Goal: Information Seeking & Learning: Find specific fact

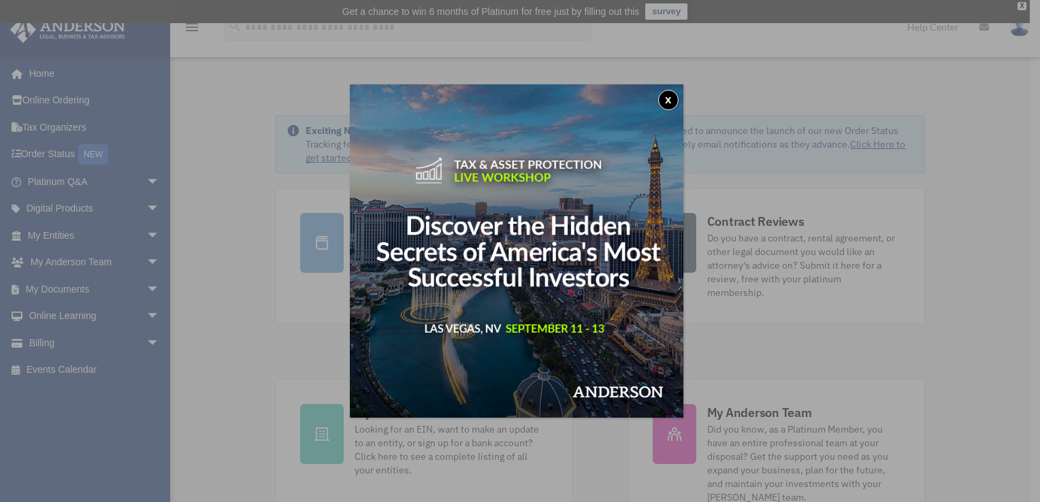
click at [670, 99] on button "x" at bounding box center [668, 100] width 20 height 20
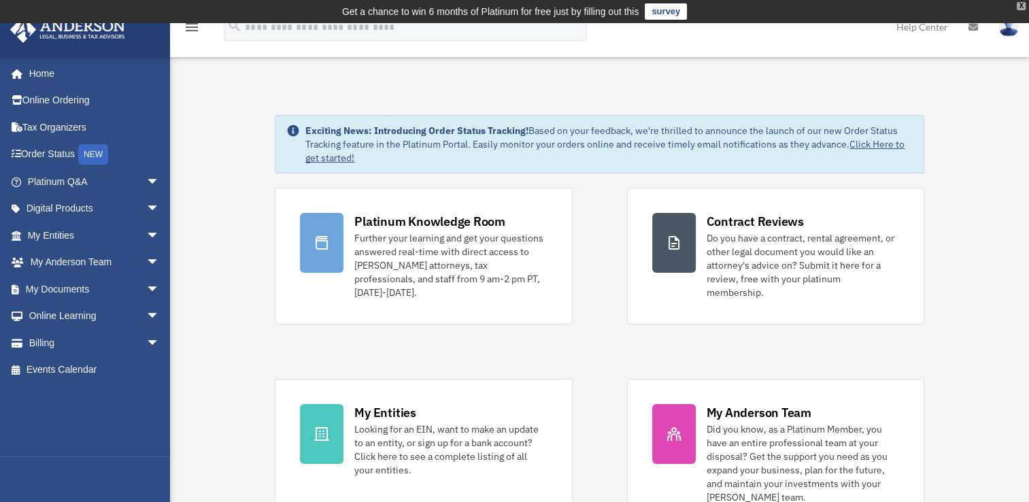
click at [1023, 4] on div "X" at bounding box center [1021, 6] width 9 height 8
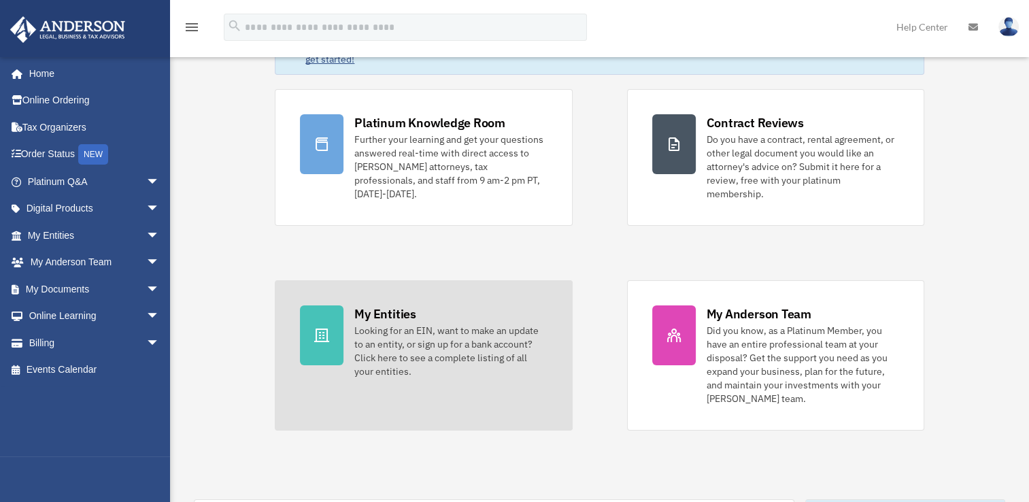
scroll to position [79, 0]
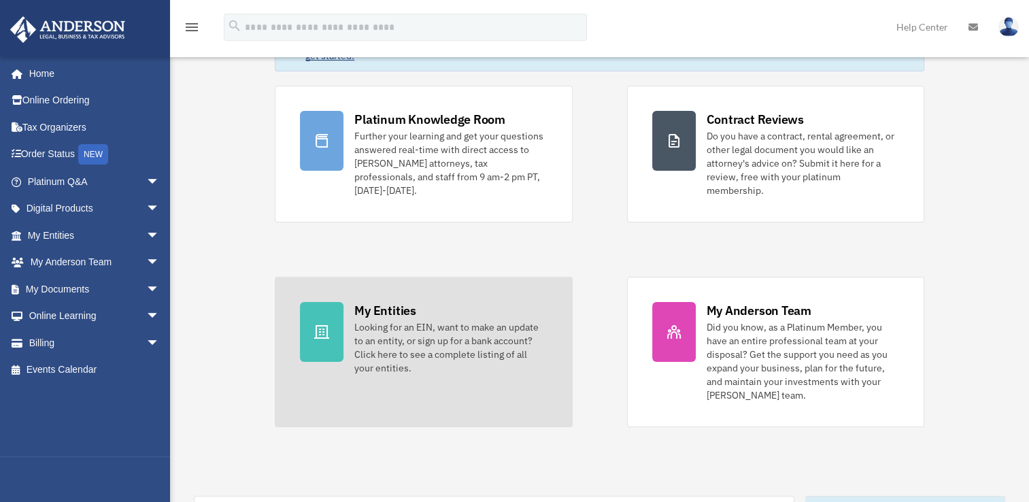
click at [417, 321] on div "Looking for an EIN, want to make an update to an entity, or sign up for a bank …" at bounding box center [450, 347] width 193 height 54
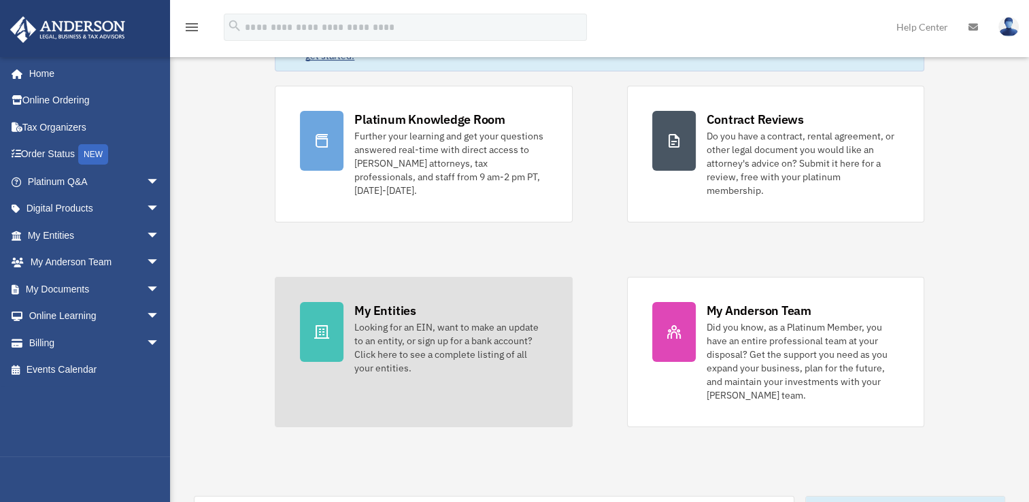
click at [417, 321] on div "Looking for an EIN, want to make an update to an entity, or sign up for a bank …" at bounding box center [450, 347] width 193 height 54
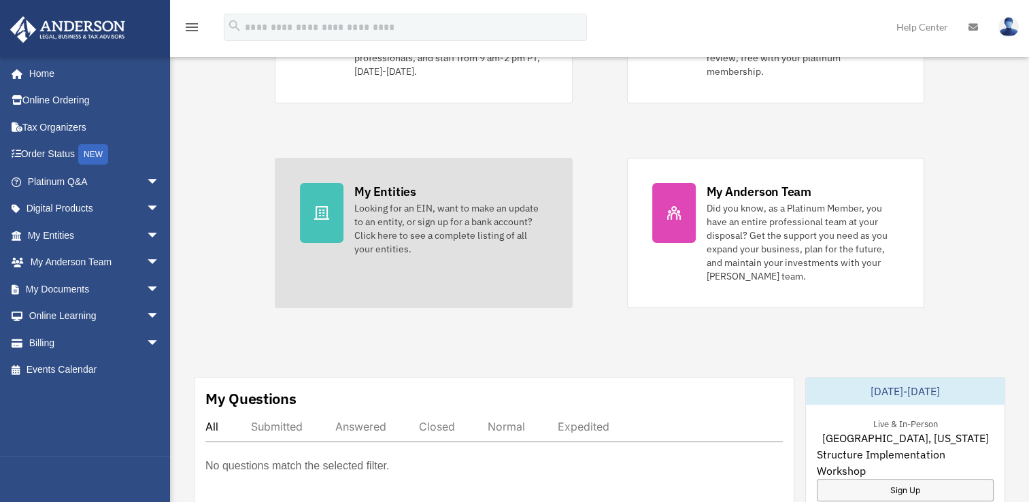
scroll to position [199, 0]
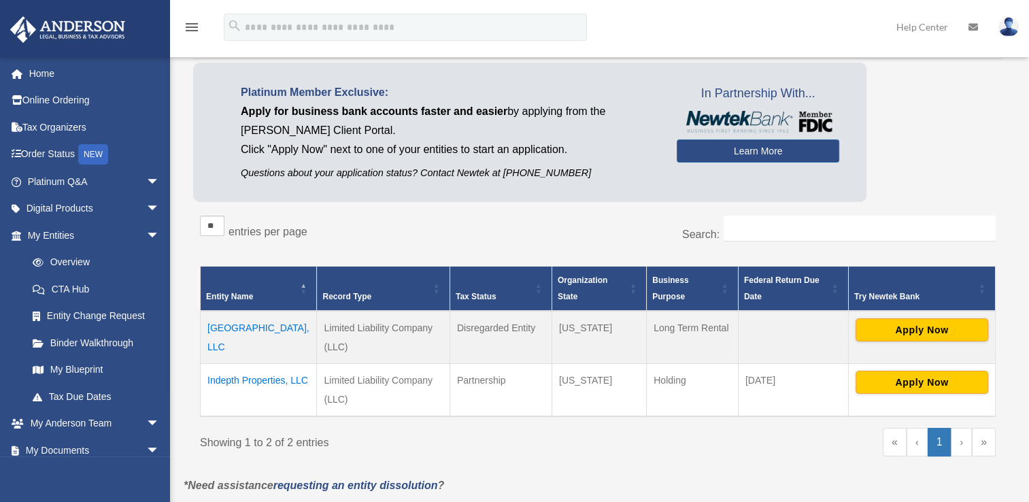
scroll to position [76, 0]
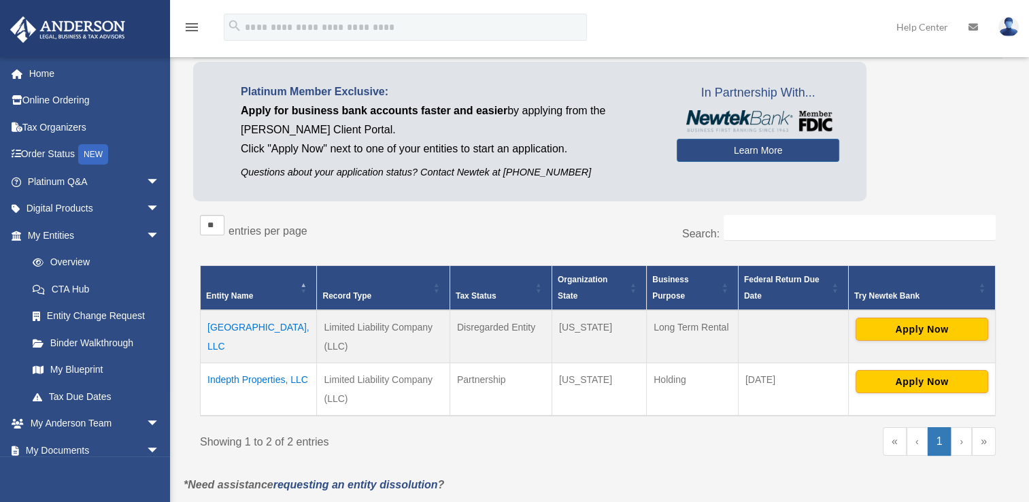
click at [241, 331] on td "11814 Lenacrave Ave, LLC" at bounding box center [259, 336] width 116 height 53
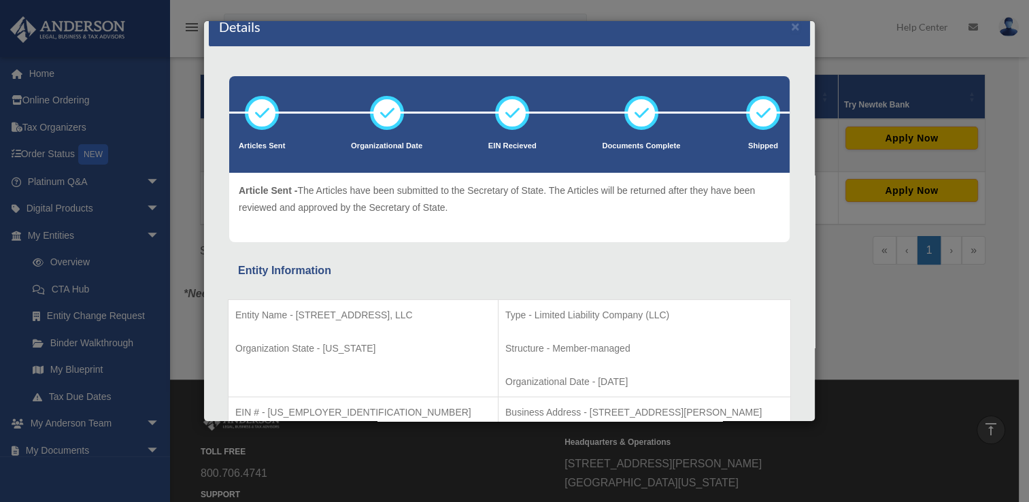
scroll to position [0, 0]
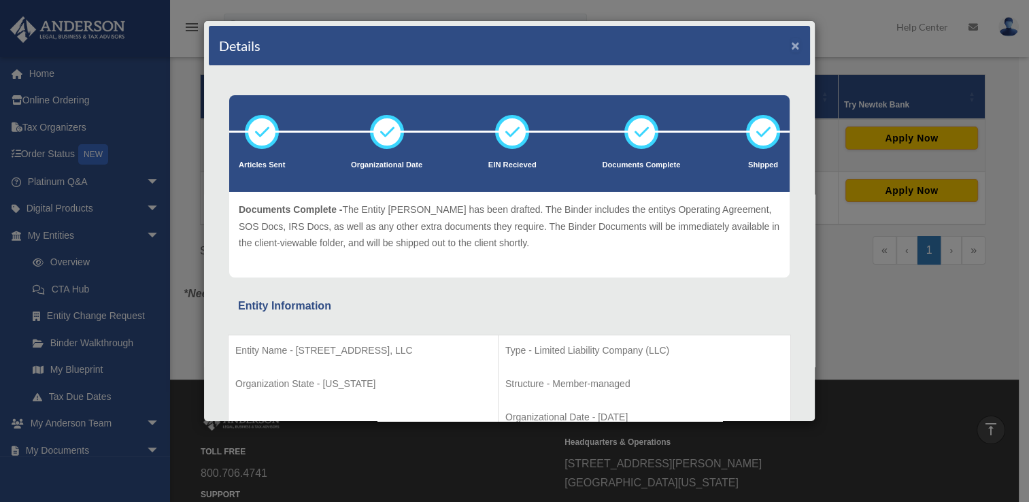
click at [791, 45] on button "×" at bounding box center [795, 45] width 9 height 14
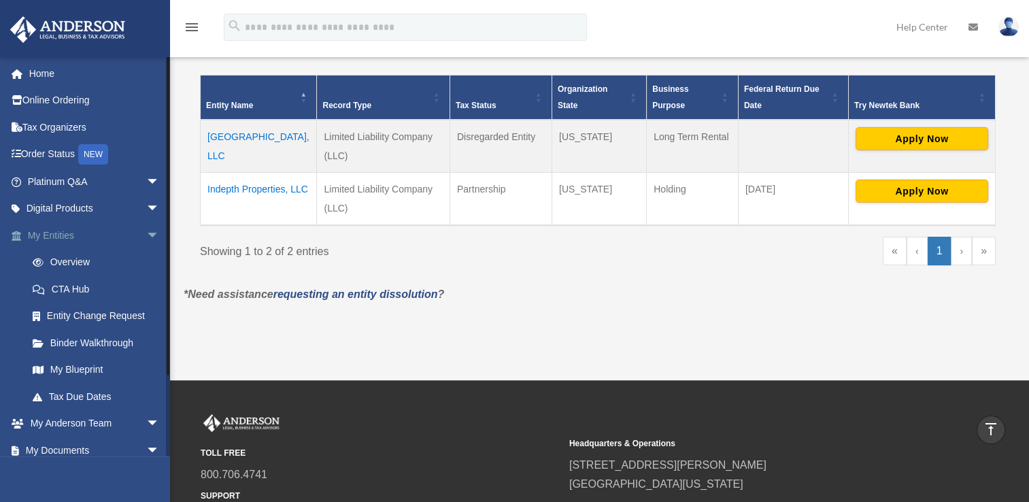
click at [146, 235] on span "arrow_drop_down" at bounding box center [159, 236] width 27 height 28
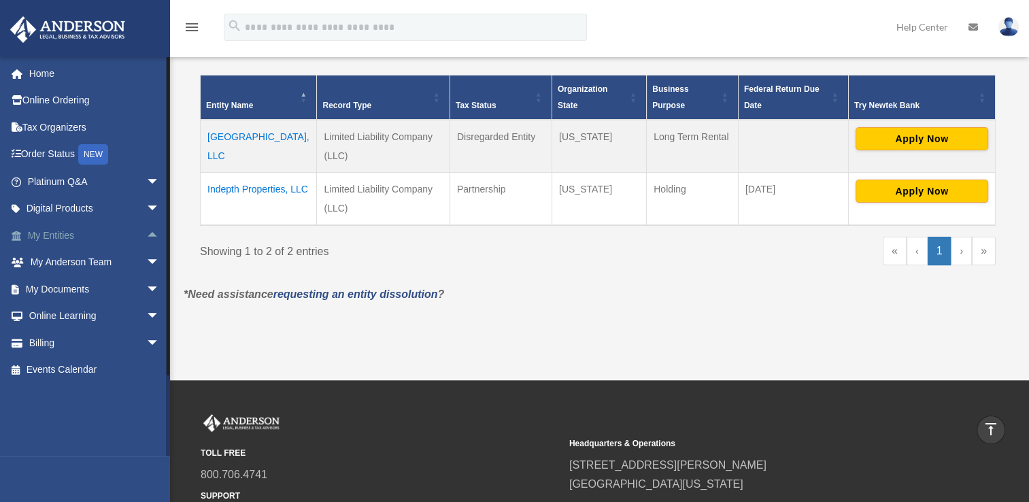
click at [146, 235] on span "arrow_drop_up" at bounding box center [159, 236] width 27 height 28
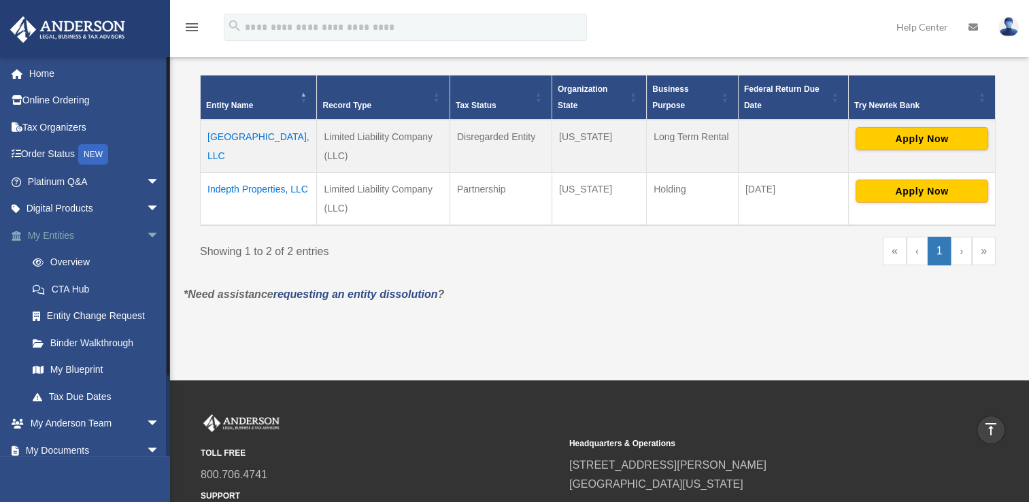
click at [146, 235] on span "arrow_drop_down" at bounding box center [159, 236] width 27 height 28
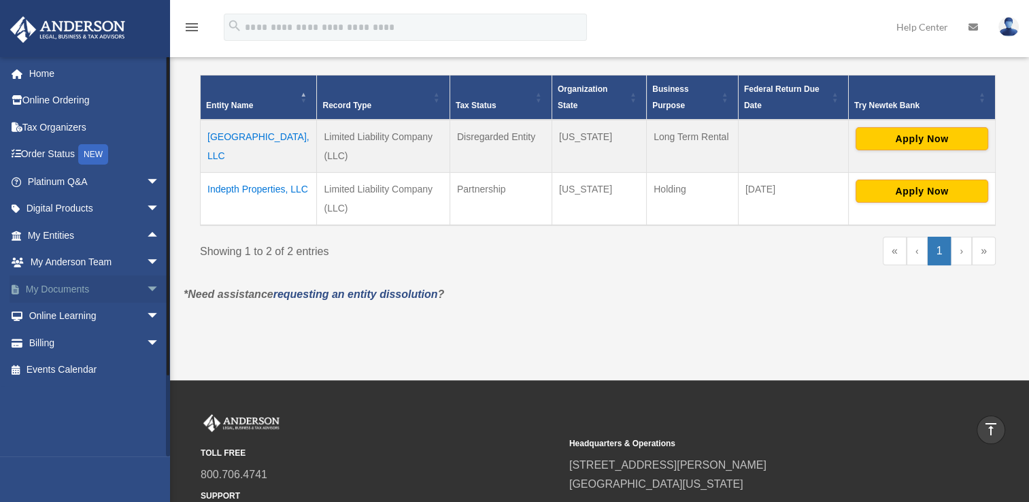
click at [146, 288] on span "arrow_drop_down" at bounding box center [159, 290] width 27 height 28
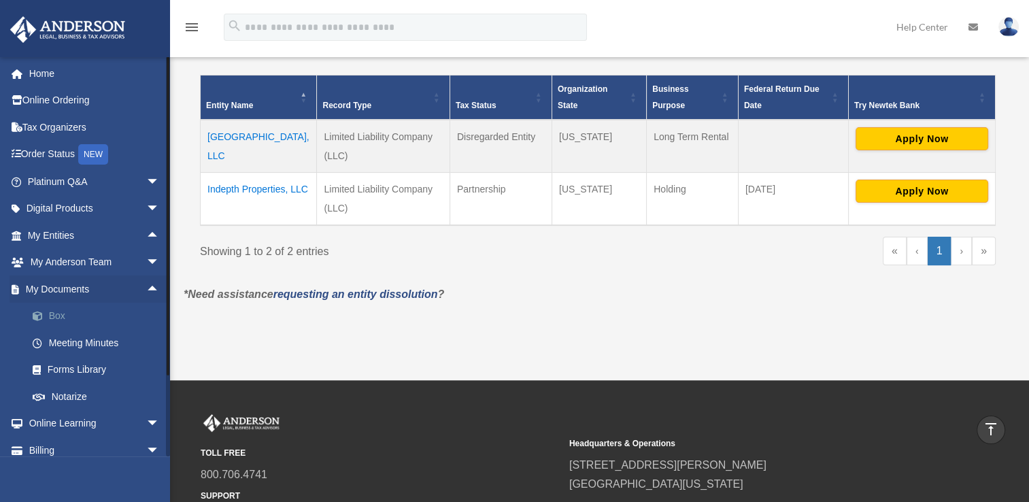
click at [52, 316] on link "Box" at bounding box center [99, 316] width 161 height 27
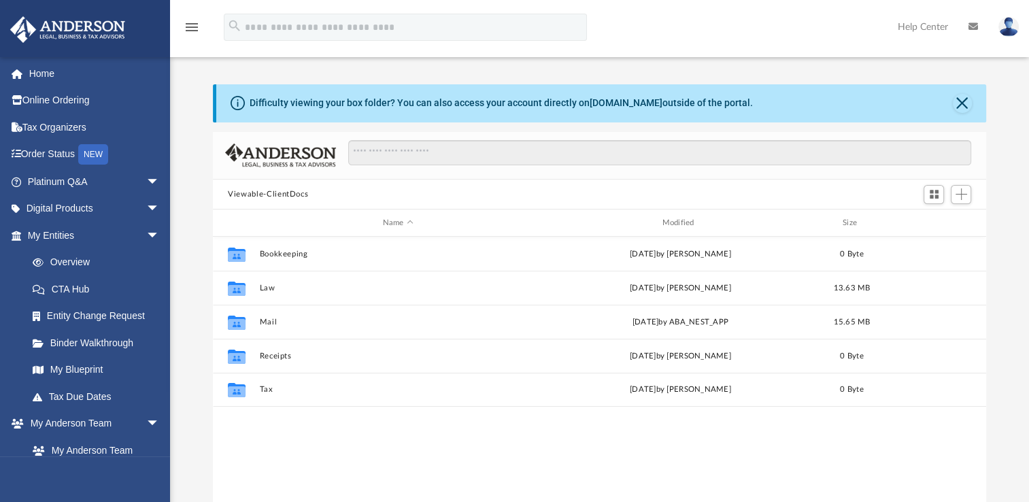
scroll to position [299, 762]
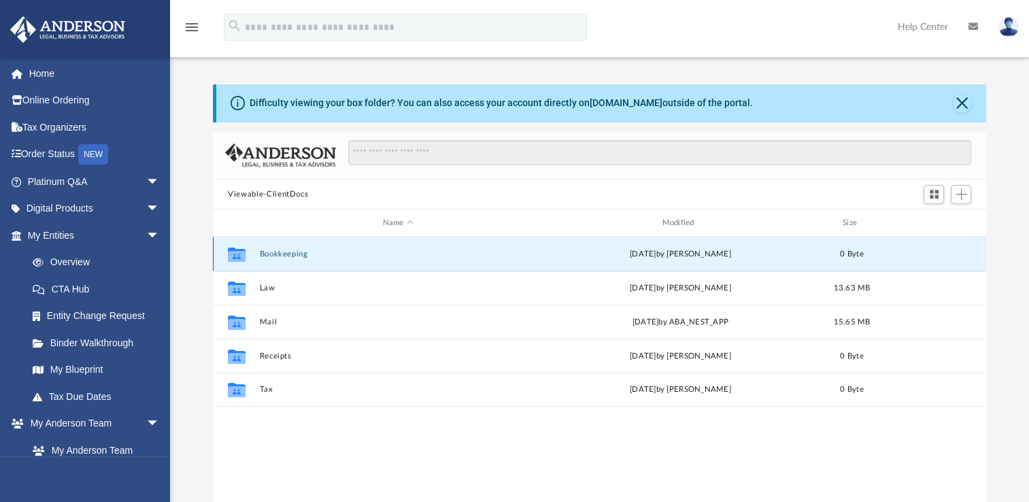
click at [278, 252] on button "Bookkeeping" at bounding box center [398, 254] width 277 height 9
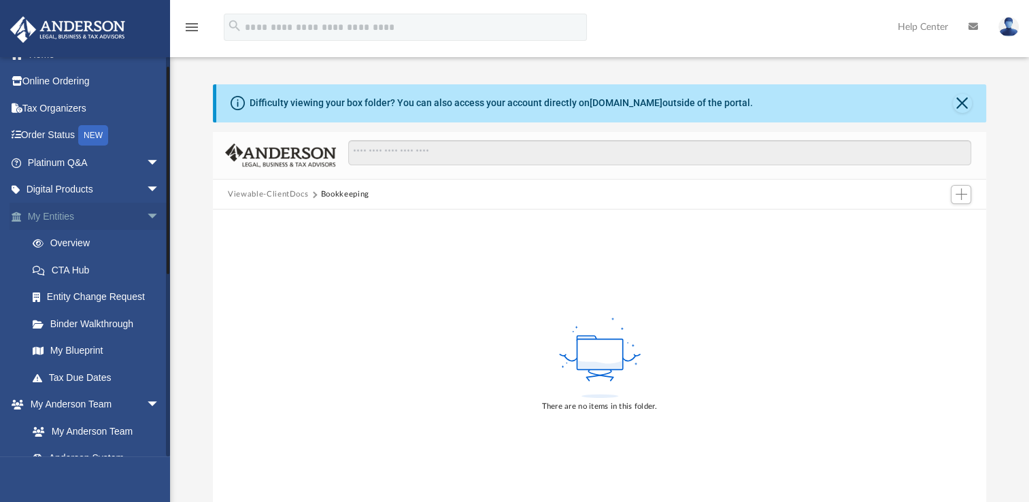
scroll to position [0, 0]
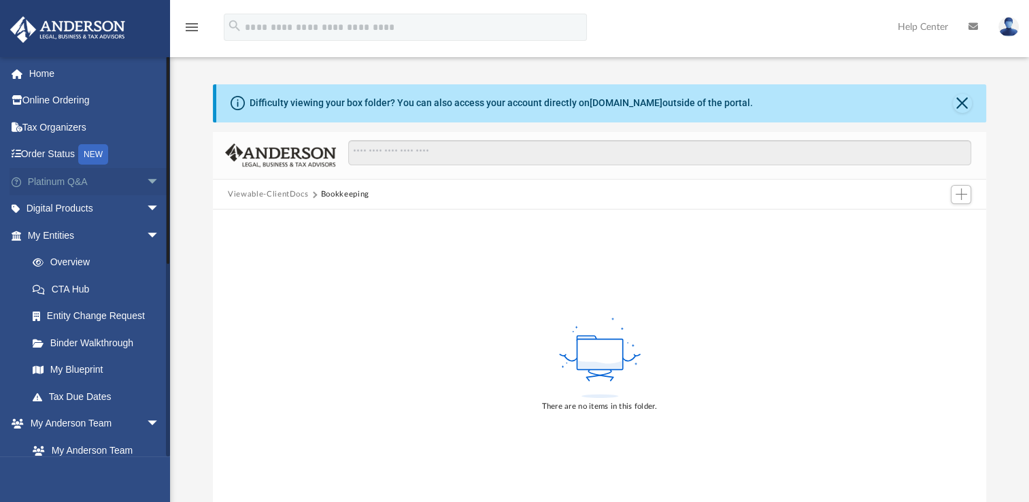
click at [146, 186] on span "arrow_drop_down" at bounding box center [159, 182] width 27 height 28
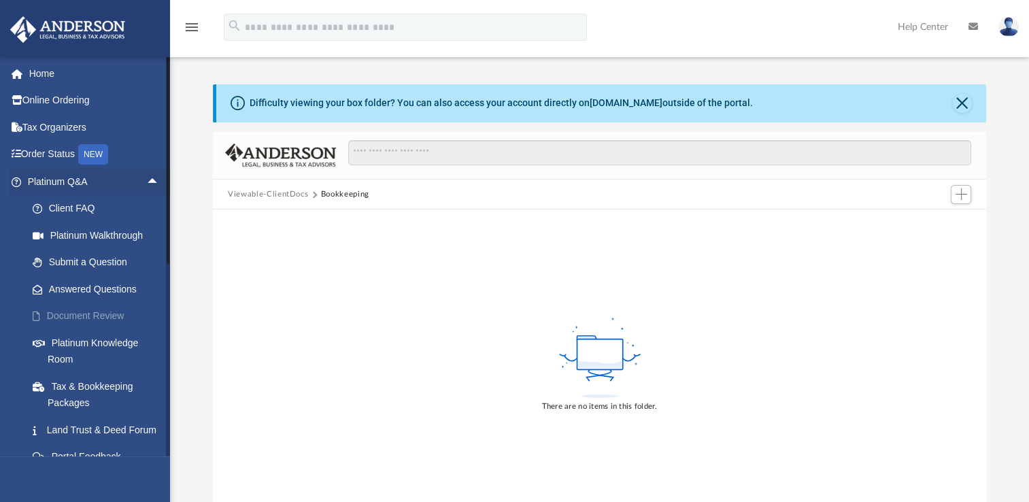
click at [76, 314] on link "Document Review" at bounding box center [99, 316] width 161 height 27
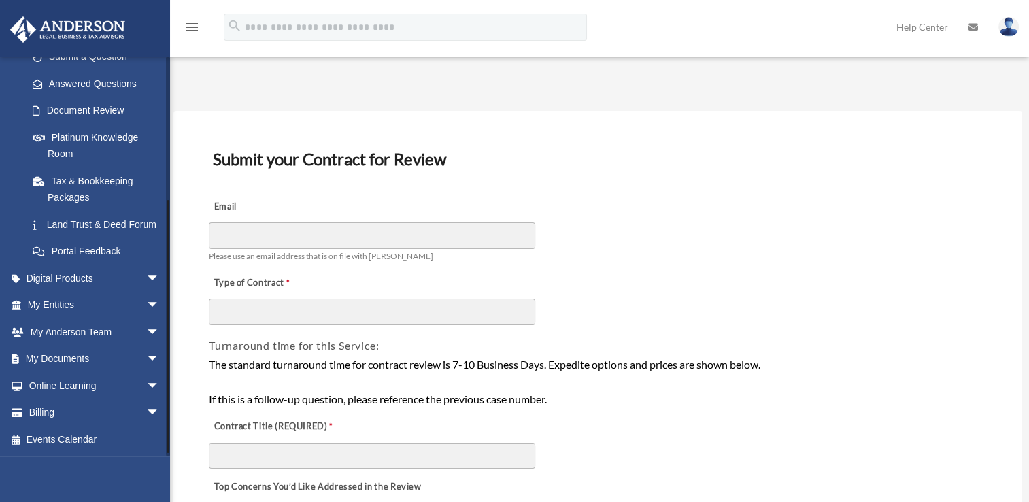
scroll to position [221, 0]
click at [146, 305] on span "arrow_drop_down" at bounding box center [159, 306] width 27 height 28
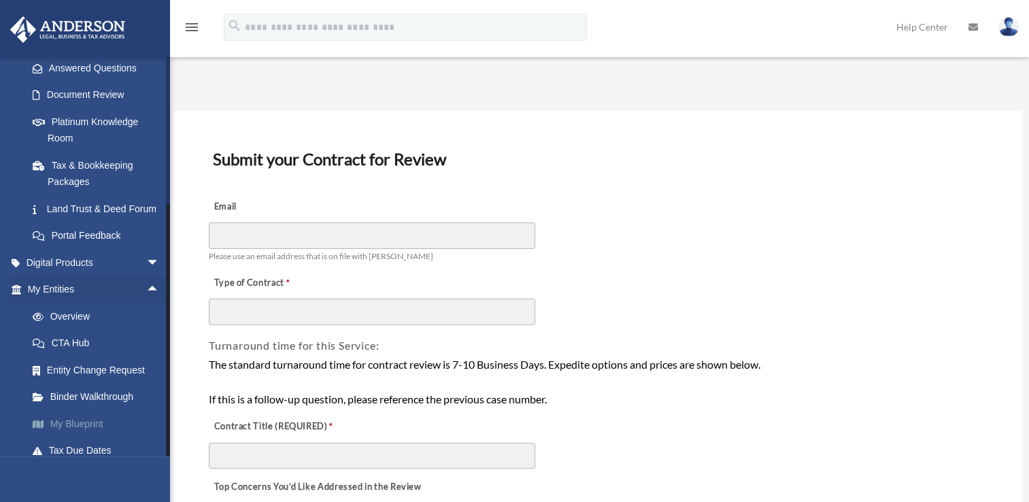
click at [67, 437] on link "My Blueprint" at bounding box center [99, 423] width 161 height 27
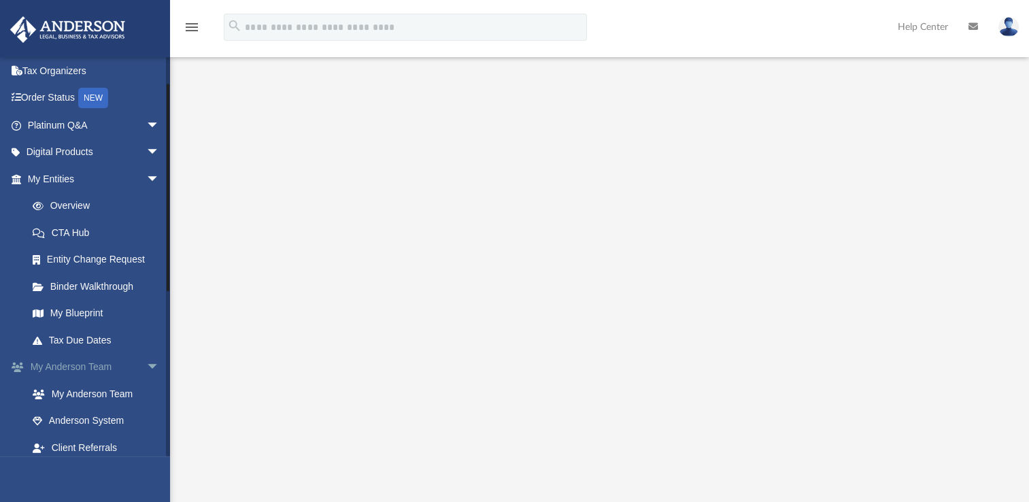
scroll to position [49, 0]
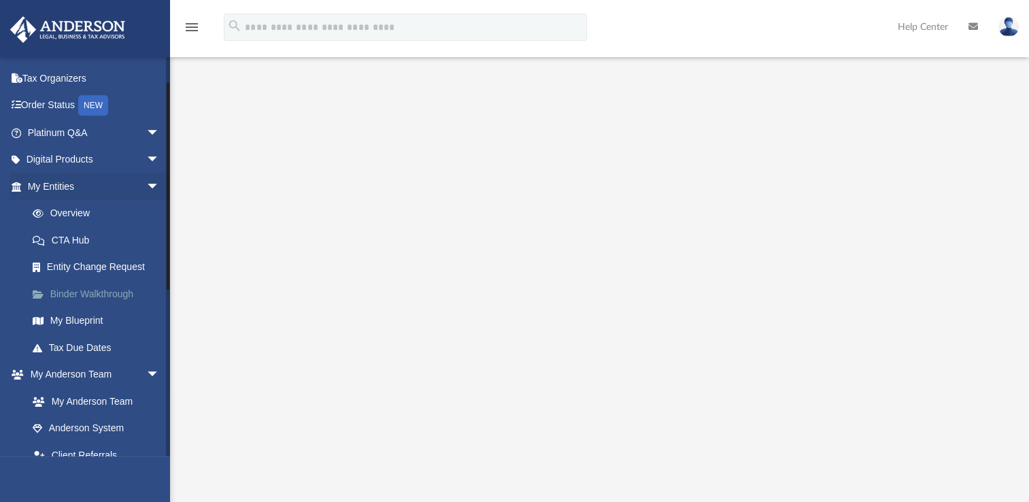
click at [82, 291] on link "Binder Walkthrough" at bounding box center [99, 293] width 161 height 27
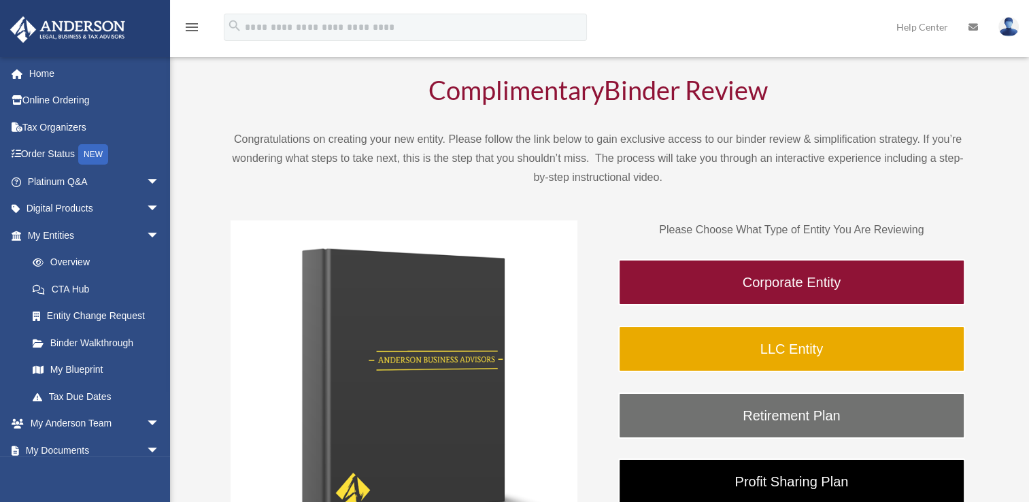
scroll to position [52, 0]
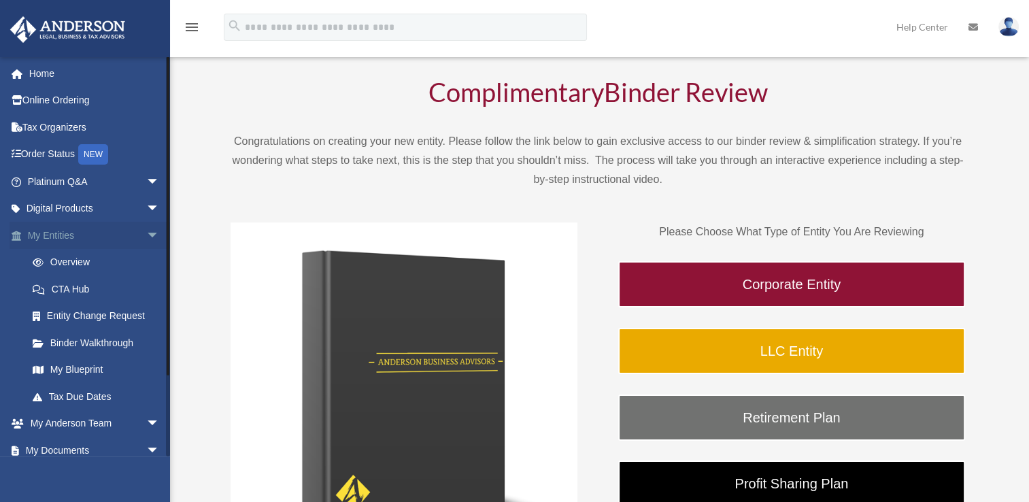
click at [147, 235] on span "arrow_drop_down" at bounding box center [159, 236] width 27 height 28
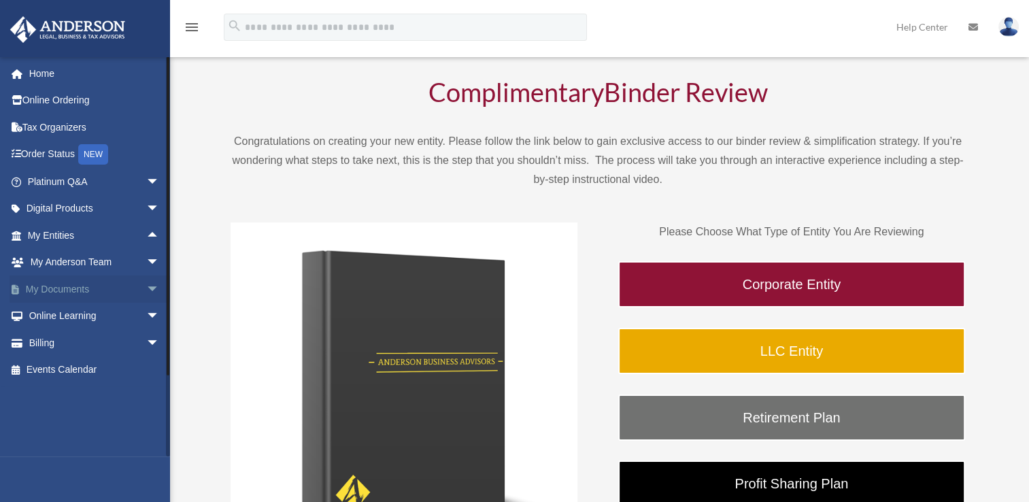
click at [146, 291] on span "arrow_drop_down" at bounding box center [159, 290] width 27 height 28
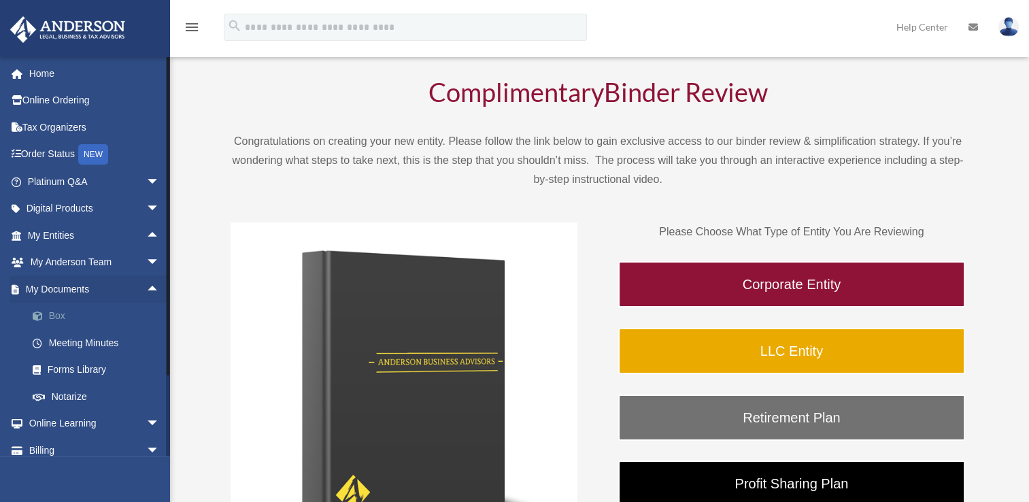
click at [52, 316] on link "Box" at bounding box center [99, 316] width 161 height 27
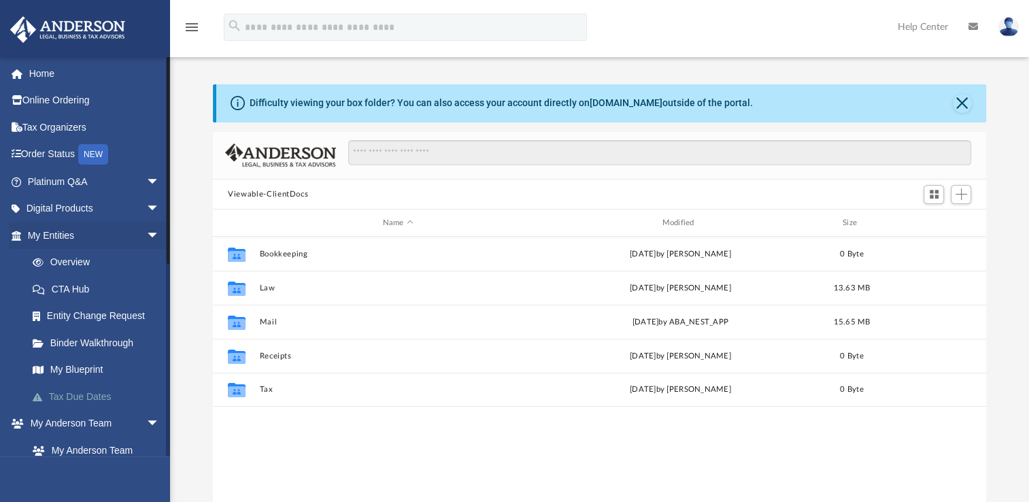
click at [107, 397] on link "Tax Due Dates" at bounding box center [99, 396] width 161 height 27
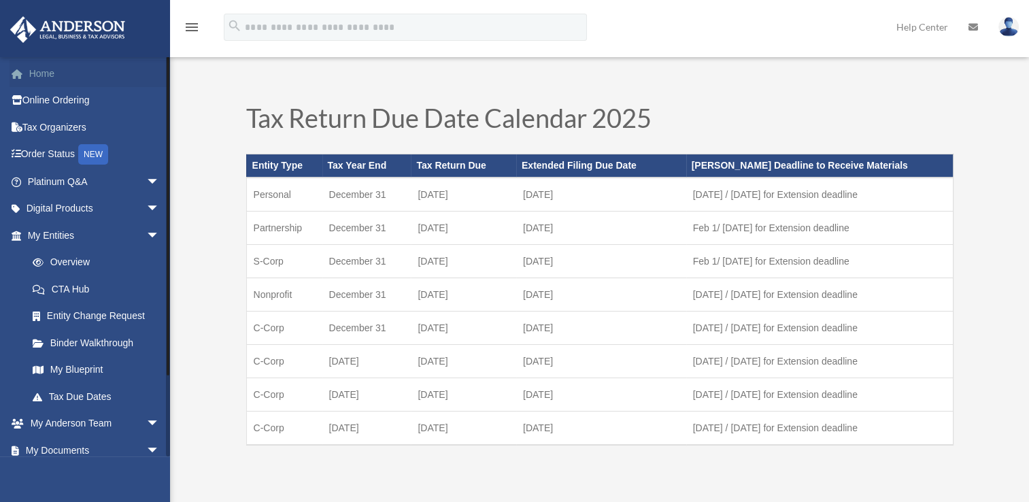
click at [46, 78] on link "Home" at bounding box center [95, 73] width 171 height 27
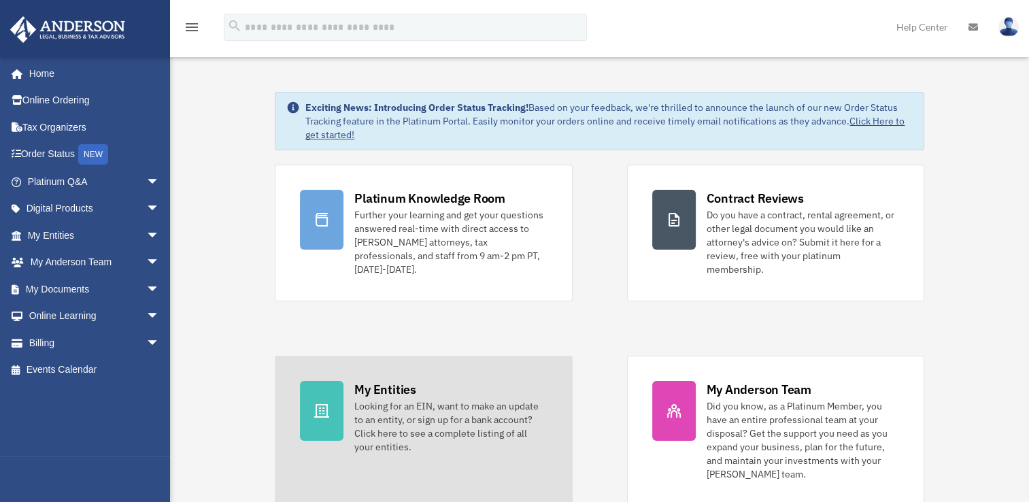
click at [387, 399] on div "Looking for an EIN, want to make an update to an entity, or sign up for a bank …" at bounding box center [450, 426] width 193 height 54
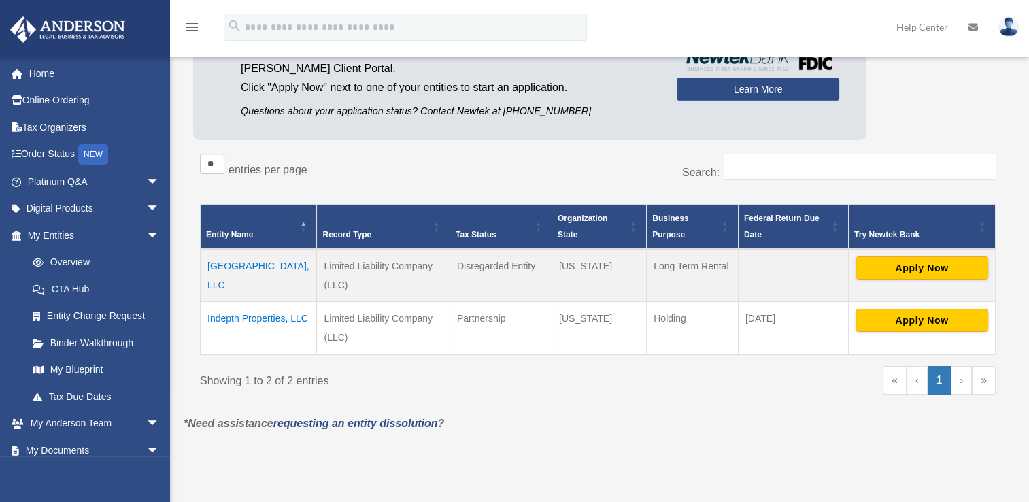
scroll to position [143, 0]
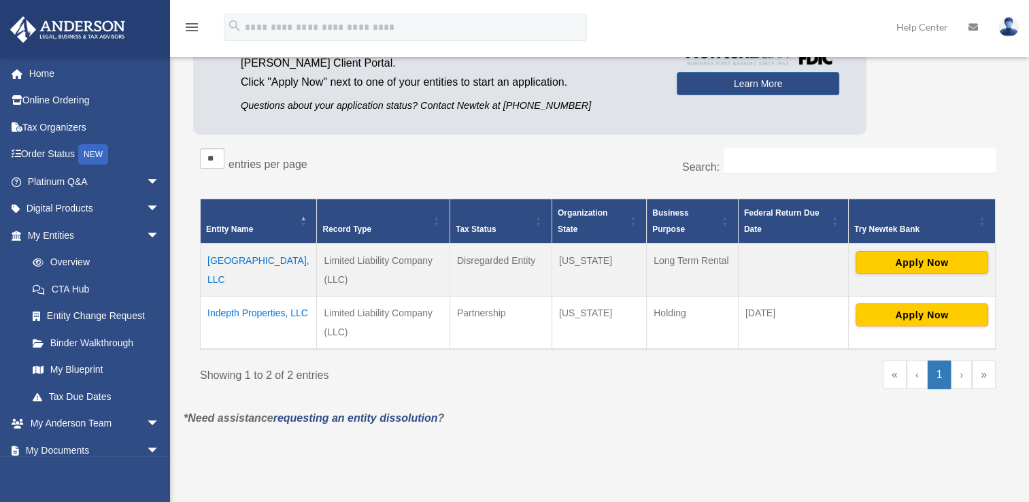
click at [249, 259] on td "11814 Lenacrave Ave, LLC" at bounding box center [259, 270] width 116 height 53
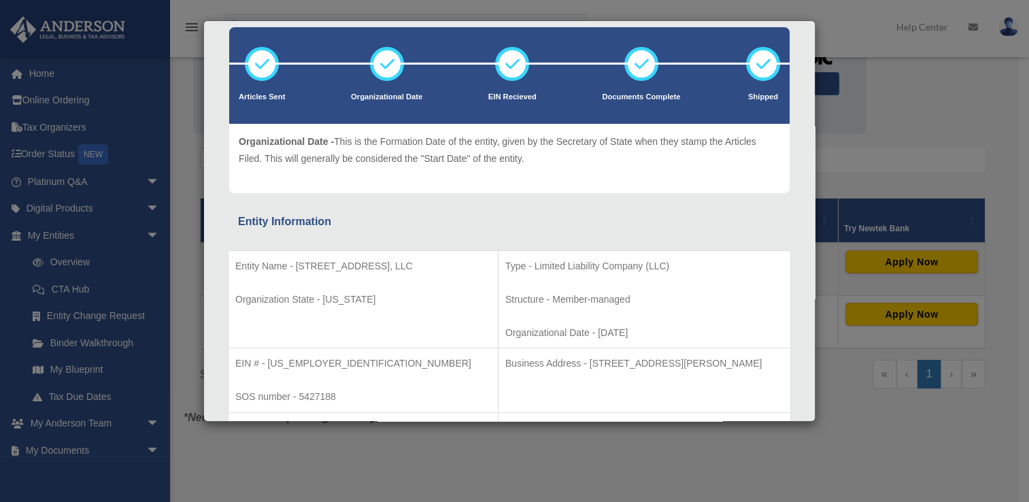
scroll to position [0, 0]
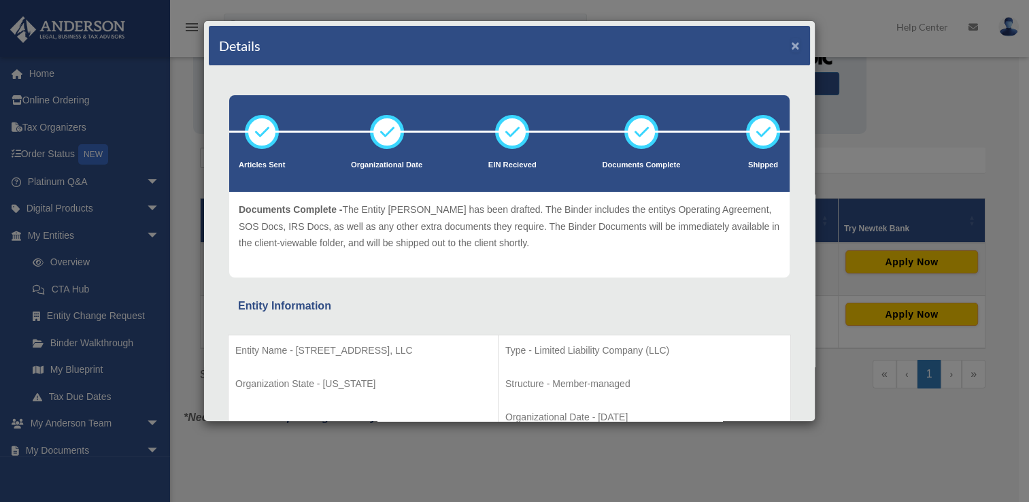
click at [791, 46] on button "×" at bounding box center [795, 45] width 9 height 14
